Goal: Information Seeking & Learning: Learn about a topic

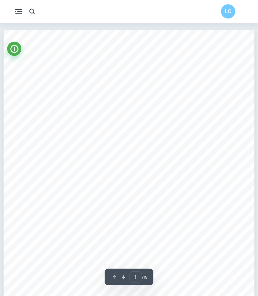
click at [20, 13] on icon "button" at bounding box center [18, 11] width 9 height 9
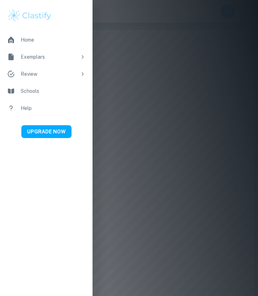
click at [27, 41] on div "Home" at bounding box center [53, 40] width 65 height 8
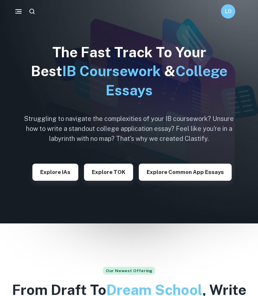
click at [16, 39] on img at bounding box center [129, 112] width 258 height 224
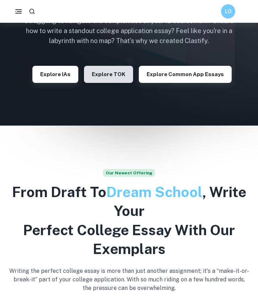
scroll to position [98, 0]
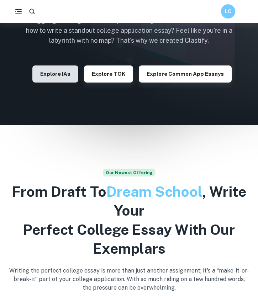
click at [56, 74] on button "Explore IAs" at bounding box center [55, 74] width 46 height 17
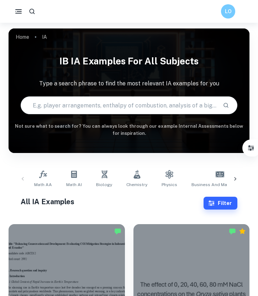
click at [64, 111] on input "text" at bounding box center [119, 105] width 196 height 20
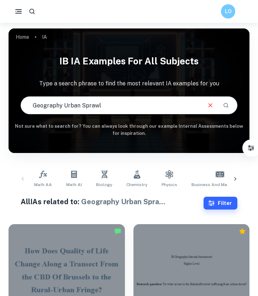
drag, startPoint x: 104, startPoint y: 110, endPoint x: 67, endPoint y: 105, distance: 37.7
click at [67, 105] on input "Geography Urban Sprawl" at bounding box center [111, 105] width 180 height 20
type input "Geography Green spaces"
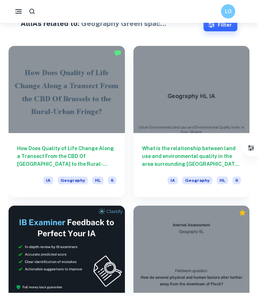
scroll to position [179, 0]
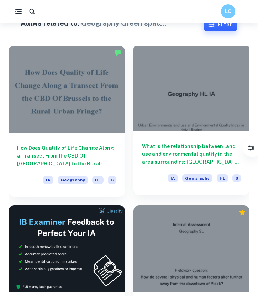
click at [190, 144] on h6 "What is the relationship between land use and environmental quality in the area…" at bounding box center [191, 154] width 99 height 24
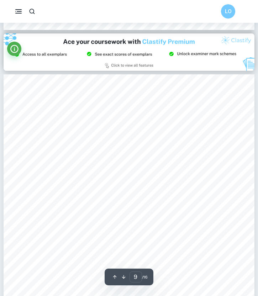
scroll to position [2957, 0]
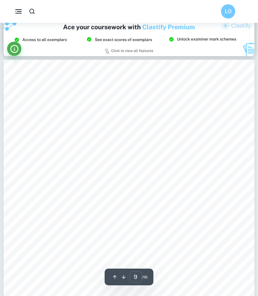
click at [90, 37] on img at bounding box center [129, 38] width 251 height 38
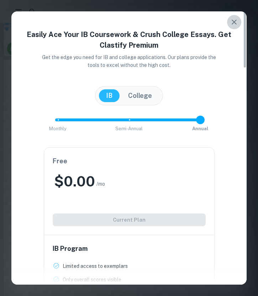
click at [234, 18] on icon "button" at bounding box center [234, 22] width 9 height 9
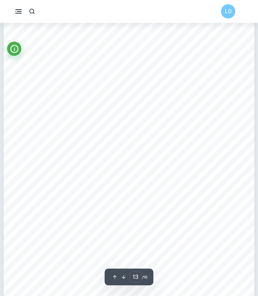
scroll to position [4449, 0]
type input "15"
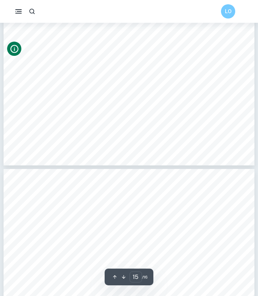
click at [16, 43] on button "Info" at bounding box center [14, 49] width 14 height 14
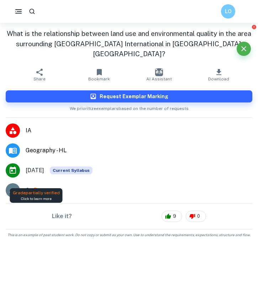
click at [35, 188] on icon at bounding box center [35, 190] width 5 height 5
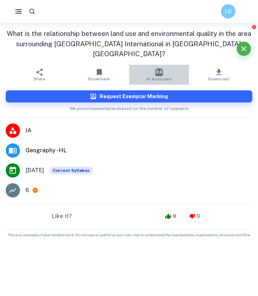
click at [156, 68] on img "button" at bounding box center [159, 72] width 8 height 8
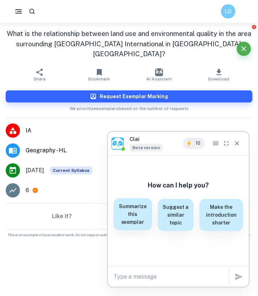
click at [141, 214] on h6 "Summarize this exemplar" at bounding box center [133, 215] width 30 height 24
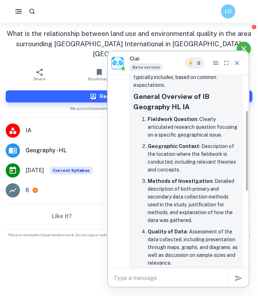
scroll to position [64, 0]
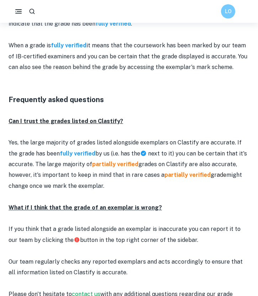
scroll to position [887, 0]
